Goal: Task Accomplishment & Management: Use online tool/utility

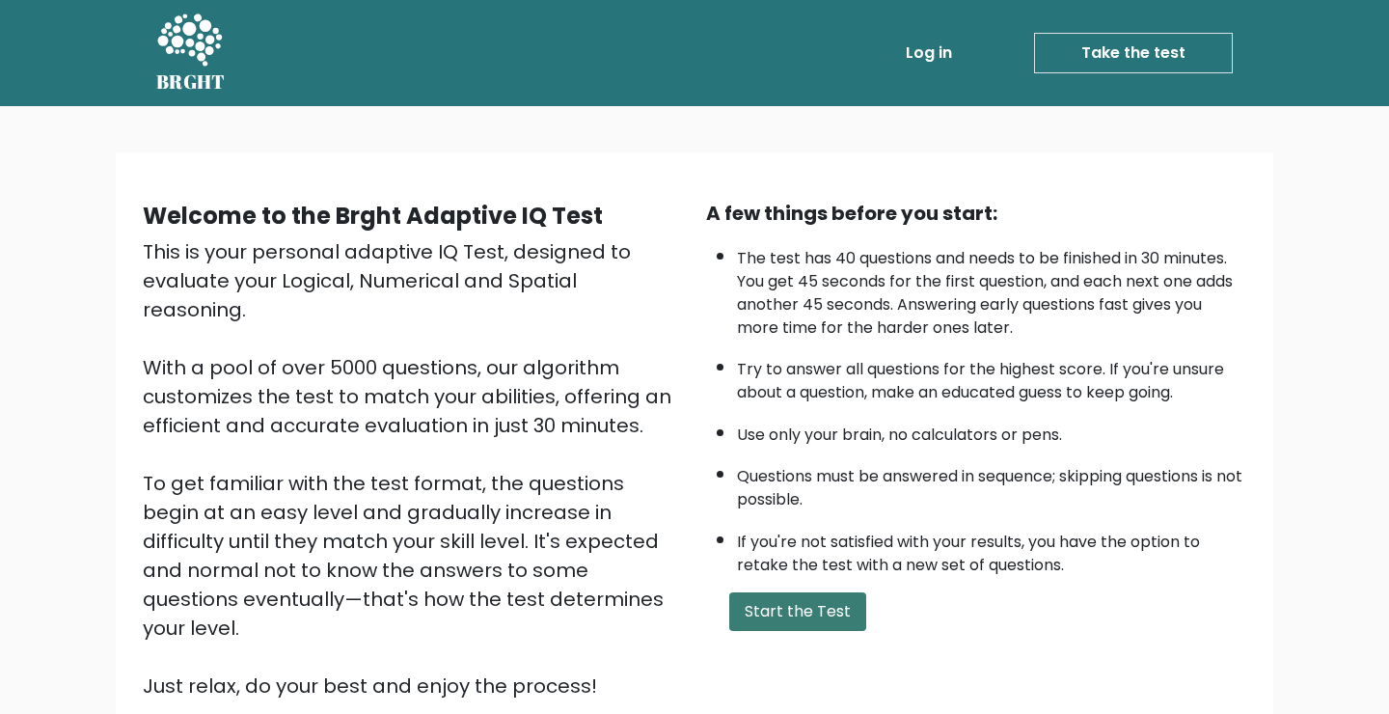
click at [830, 607] on button "Start the Test" at bounding box center [797, 611] width 137 height 39
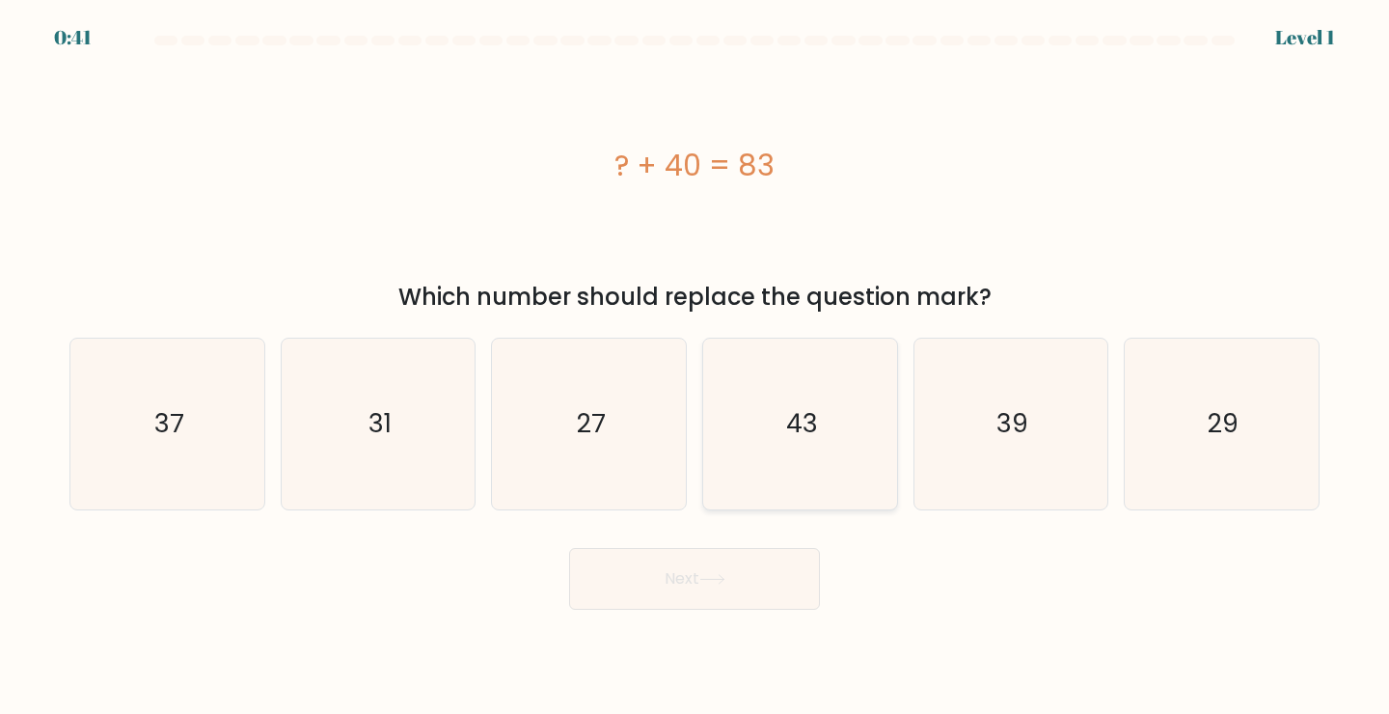
click at [830, 381] on icon "43" at bounding box center [800, 424] width 171 height 171
click at [695, 367] on input "d. 43" at bounding box center [694, 362] width 1 height 10
radio input "true"
click at [766, 565] on button "Next" at bounding box center [694, 579] width 251 height 62
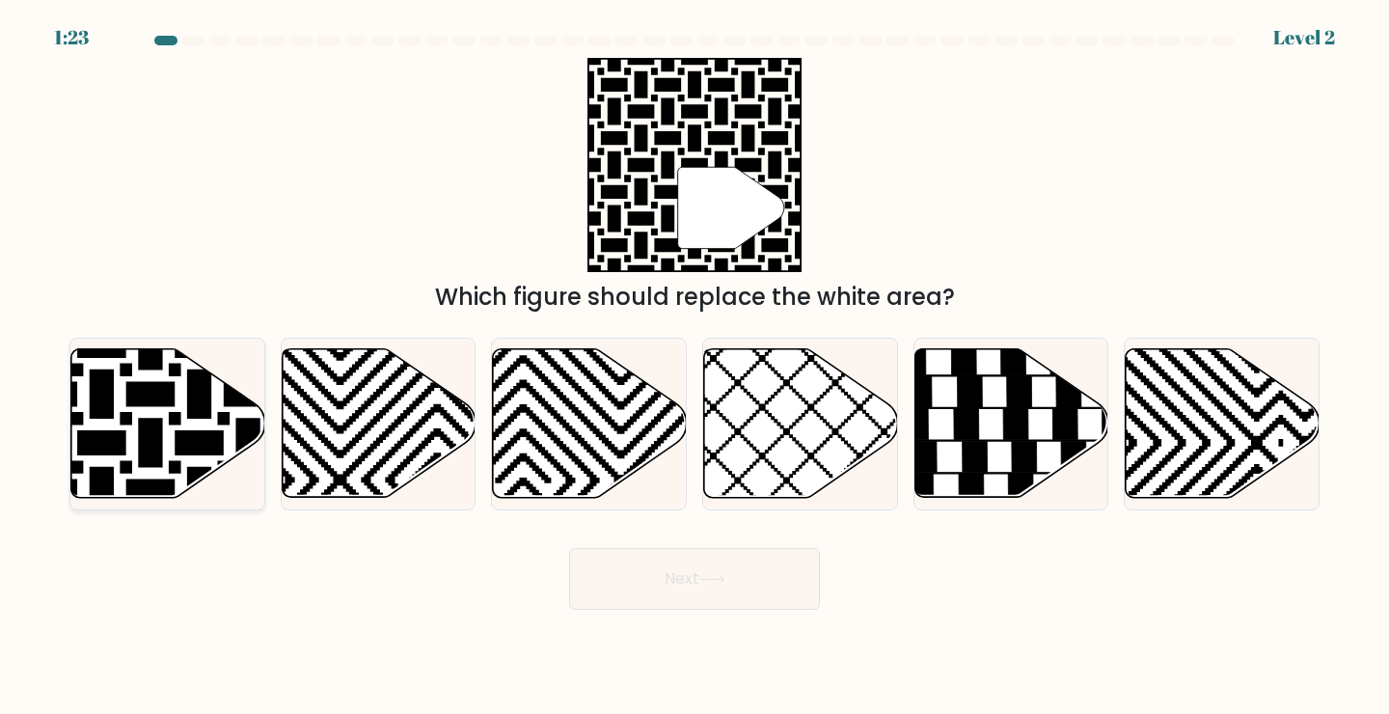
click at [95, 427] on icon at bounding box center [168, 423] width 194 height 149
click at [694, 367] on input "a." at bounding box center [694, 362] width 1 height 10
radio input "true"
click at [784, 578] on button "Next" at bounding box center [694, 579] width 251 height 62
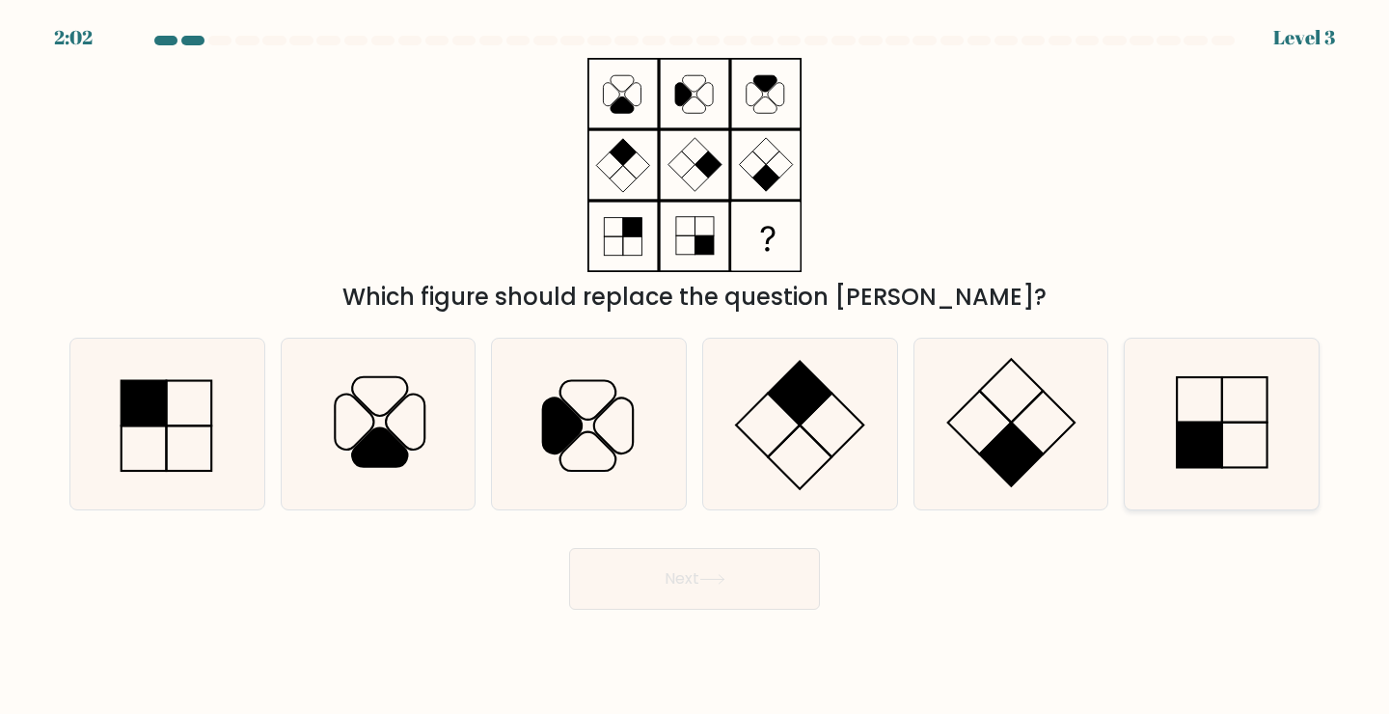
click at [1246, 444] on icon at bounding box center [1221, 424] width 171 height 171
click at [695, 367] on input "f." at bounding box center [694, 362] width 1 height 10
radio input "true"
click at [763, 577] on button "Next" at bounding box center [694, 579] width 251 height 62
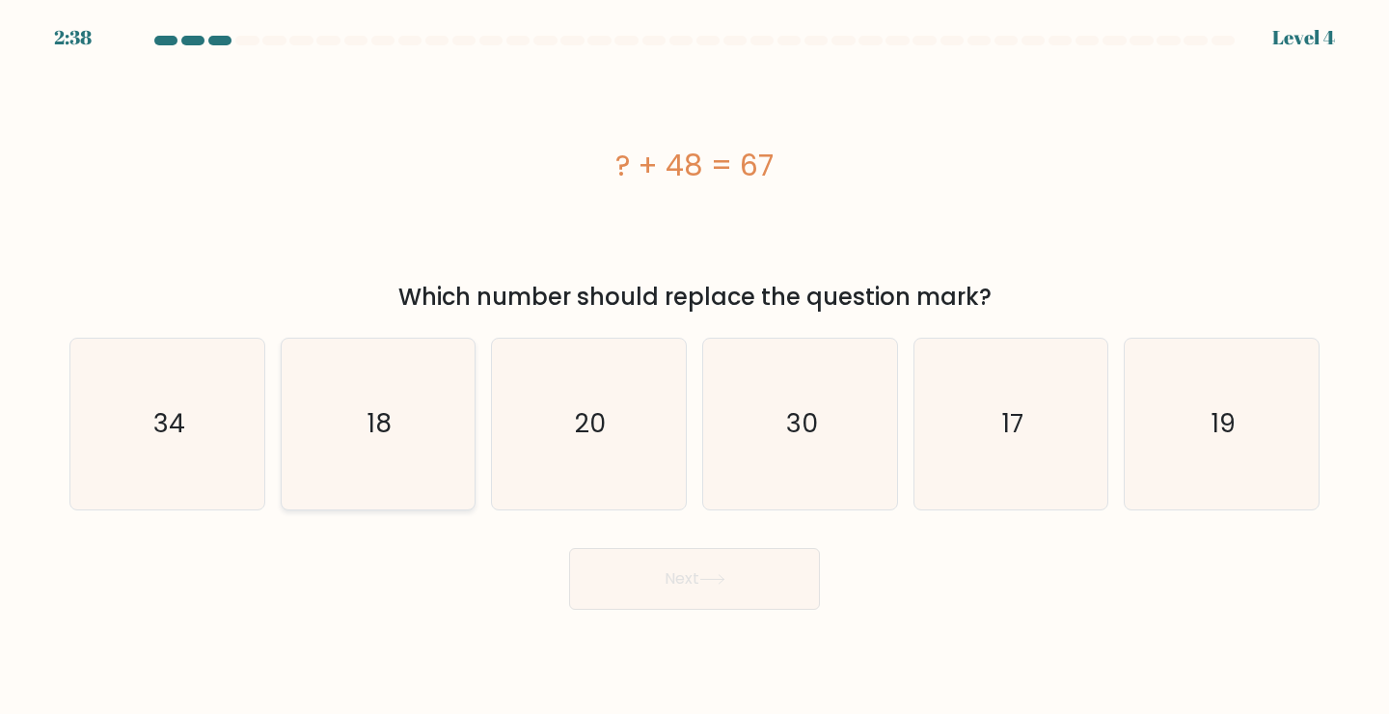
click at [414, 410] on icon "18" at bounding box center [378, 424] width 171 height 171
click at [694, 367] on input "b. 18" at bounding box center [694, 362] width 1 height 10
radio input "true"
click at [743, 566] on button "Next" at bounding box center [694, 579] width 251 height 62
